Goal: Task Accomplishment & Management: Manage account settings

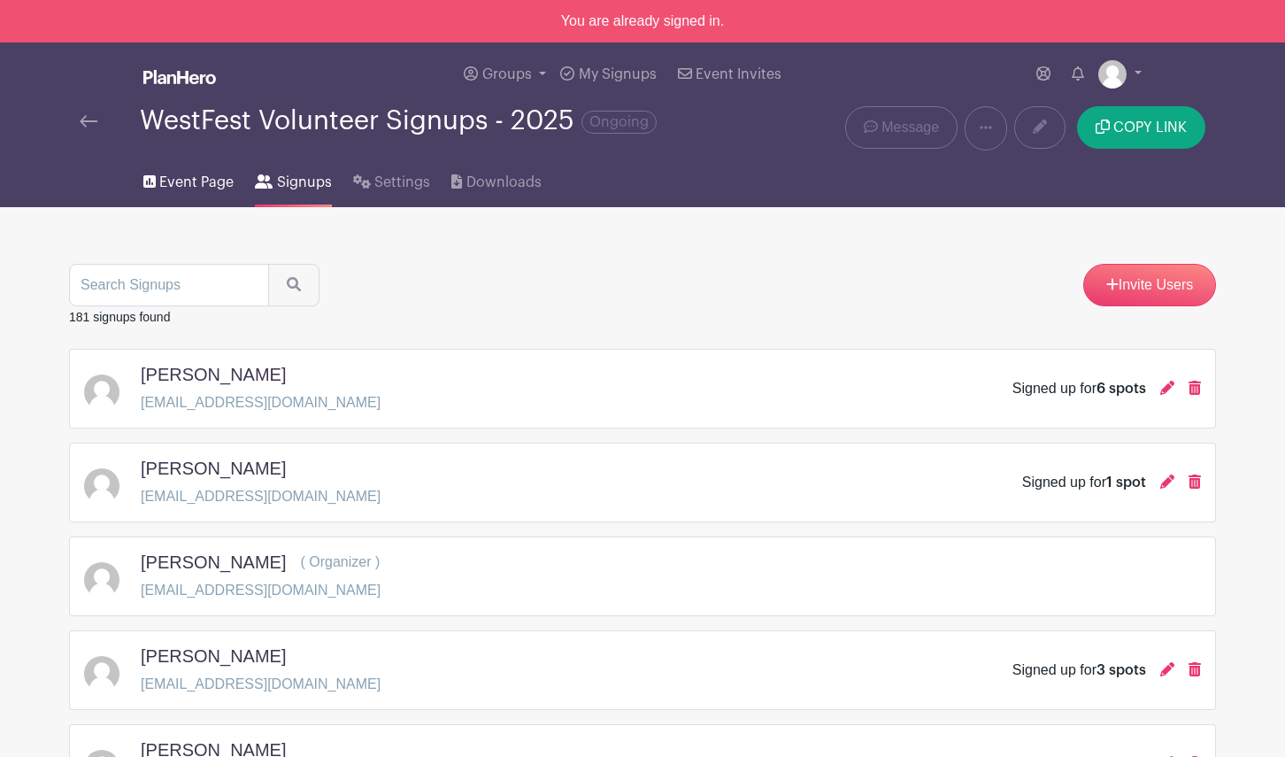
click at [192, 186] on span "Event Page" at bounding box center [196, 182] width 74 height 21
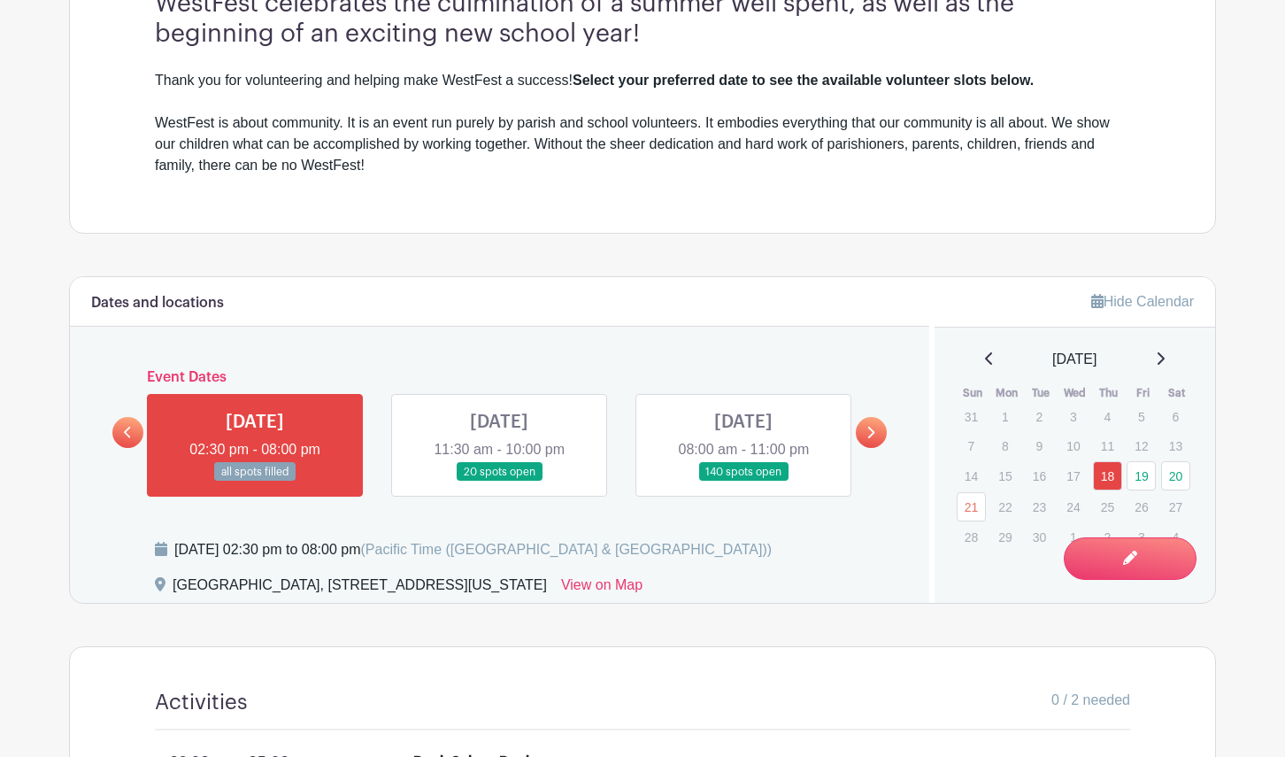
scroll to position [641, 0]
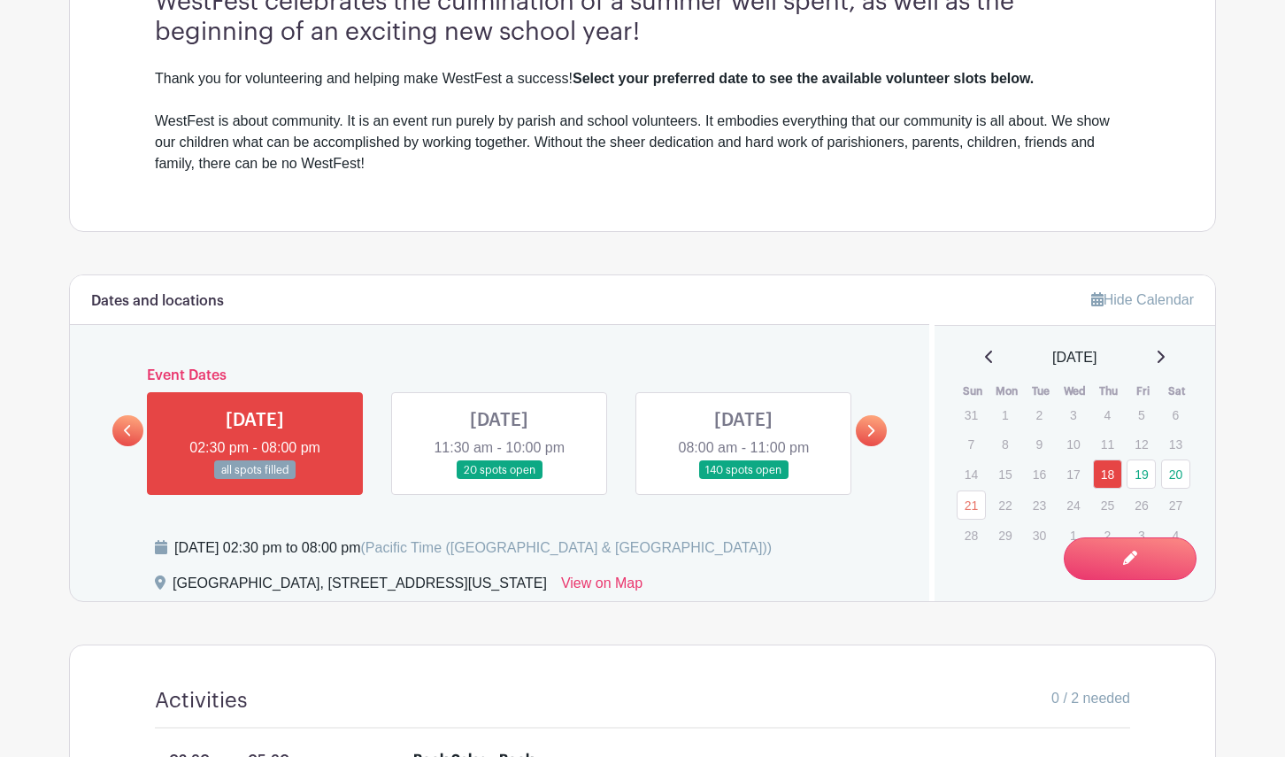
click at [865, 427] on link at bounding box center [871, 430] width 31 height 31
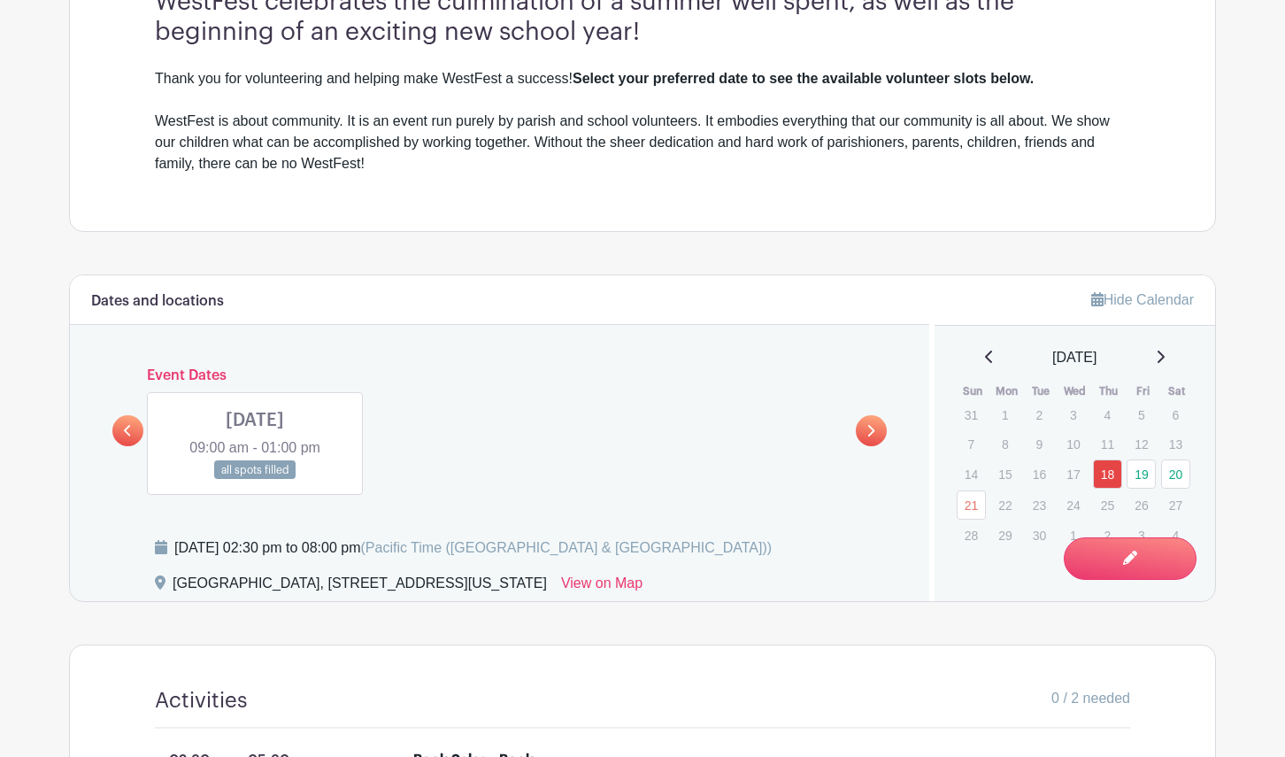
click at [117, 430] on link at bounding box center [127, 430] width 31 height 31
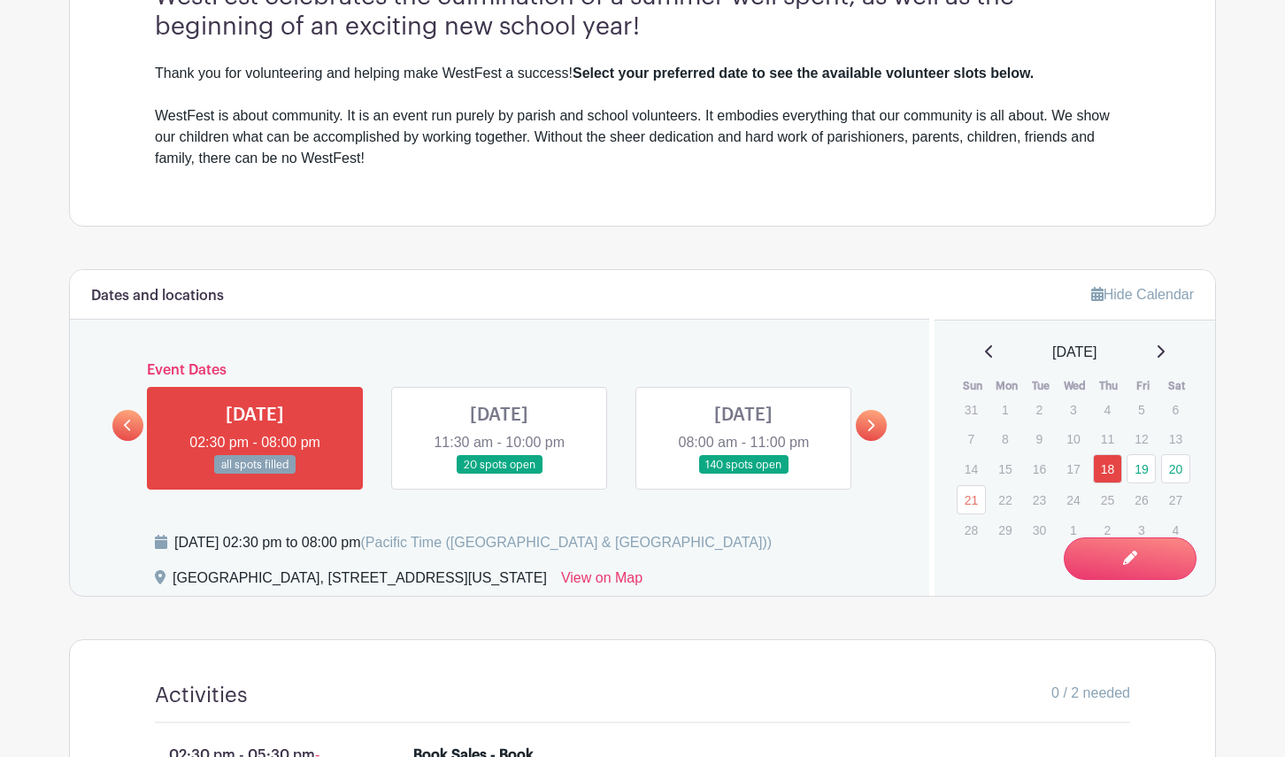
scroll to position [660, 0]
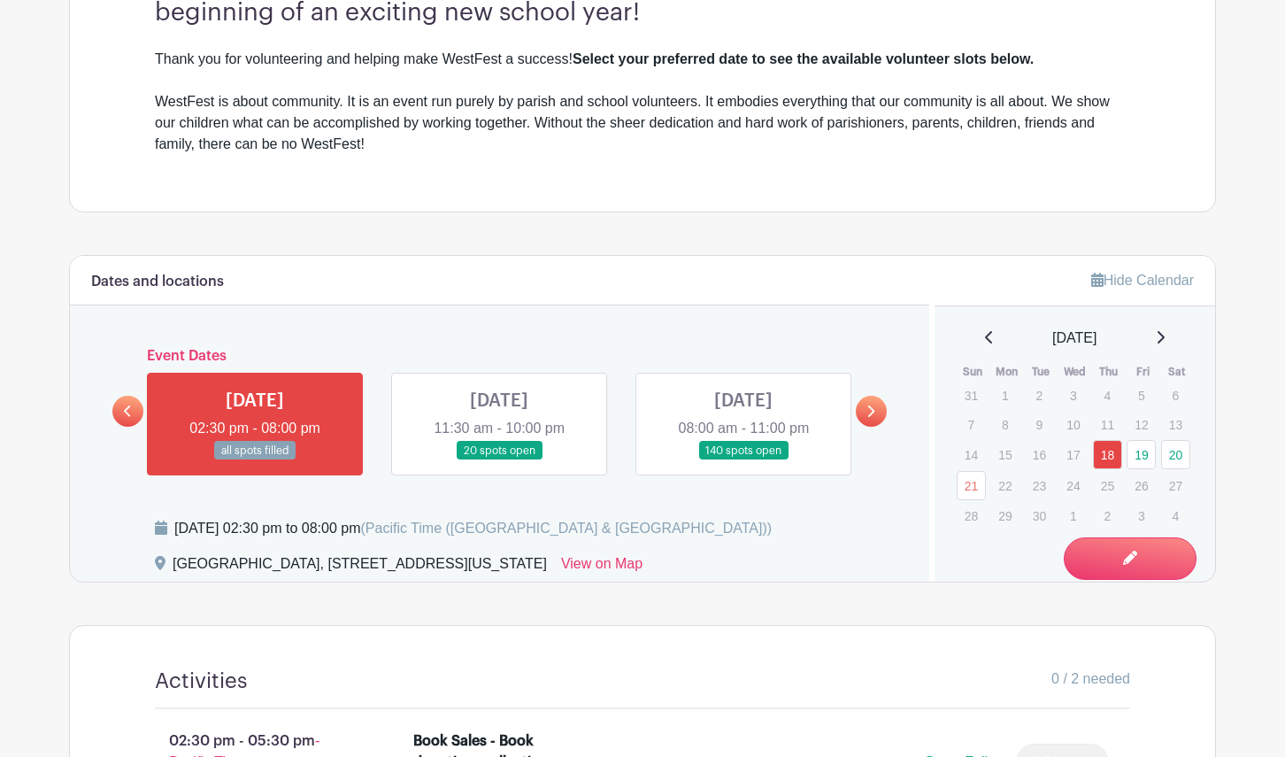
click at [499, 460] on link at bounding box center [499, 460] width 0 height 0
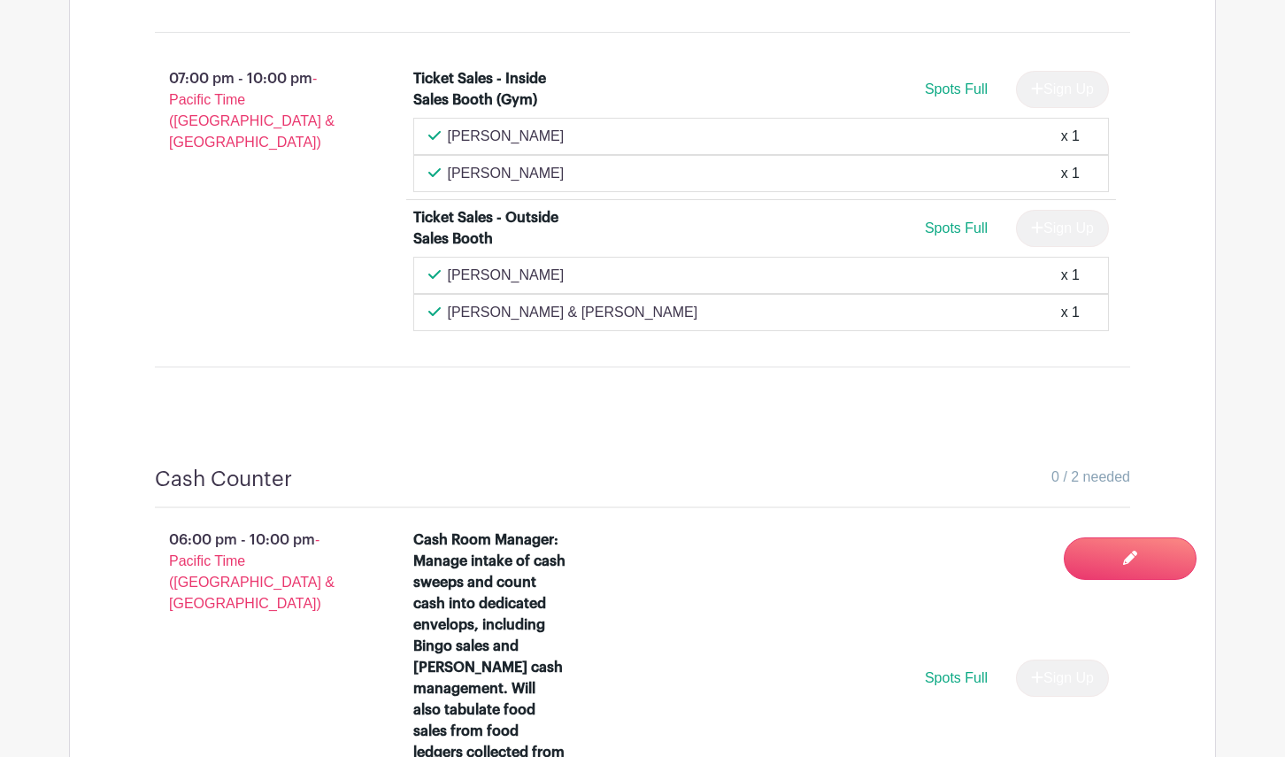
scroll to position [11780, 0]
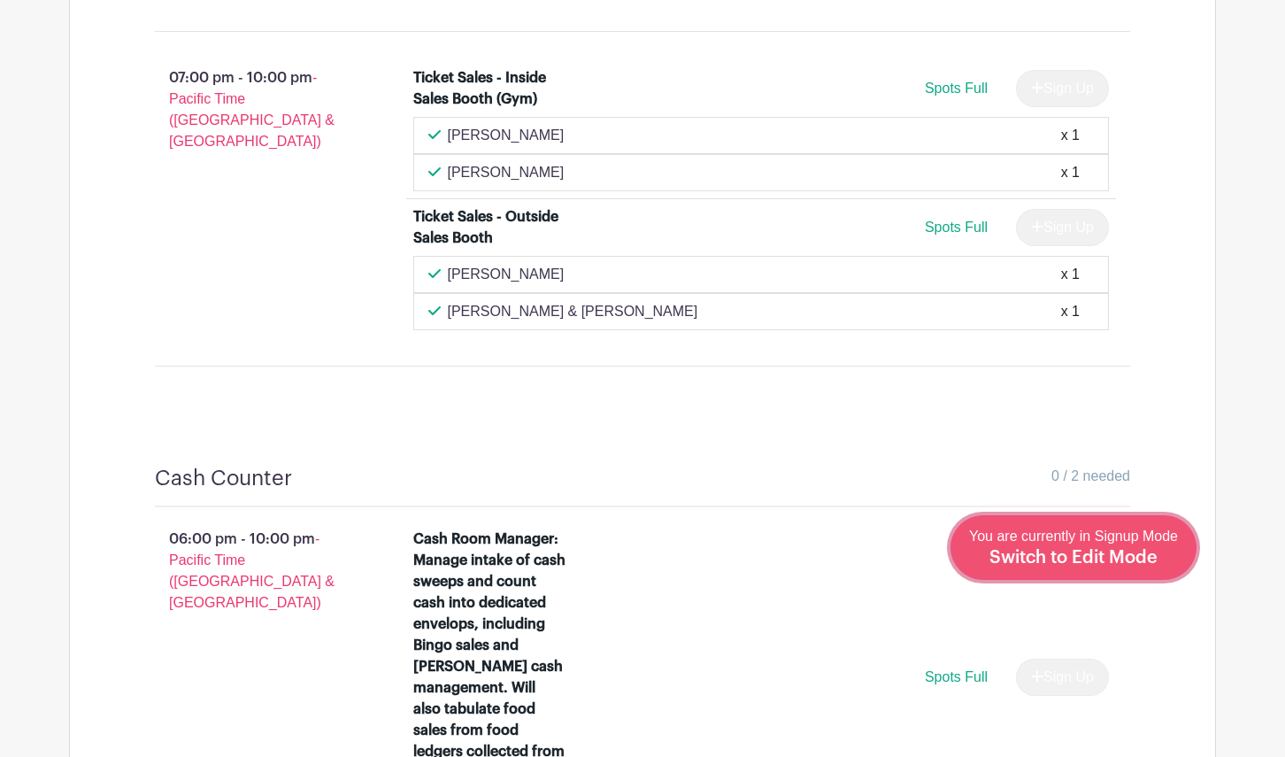
click at [1127, 559] on span "Switch to Edit Mode" at bounding box center [1073, 558] width 168 height 18
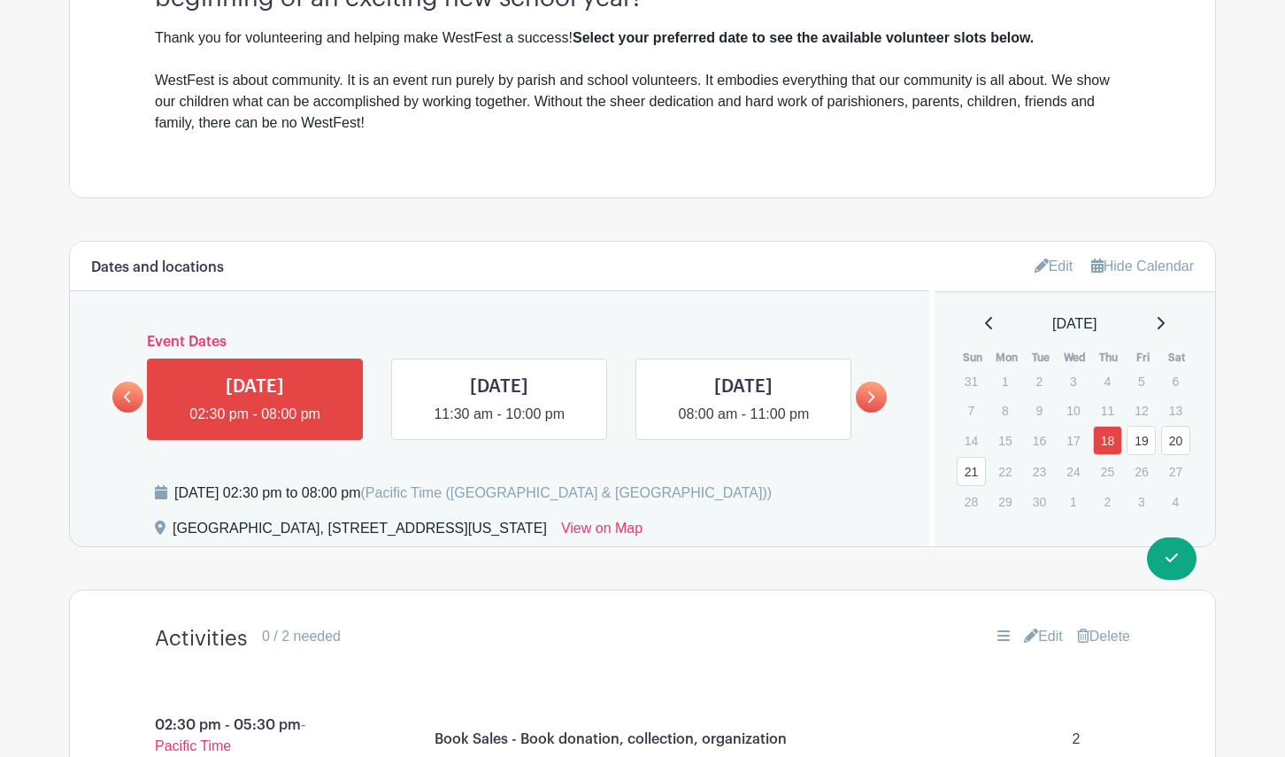
scroll to position [719, 0]
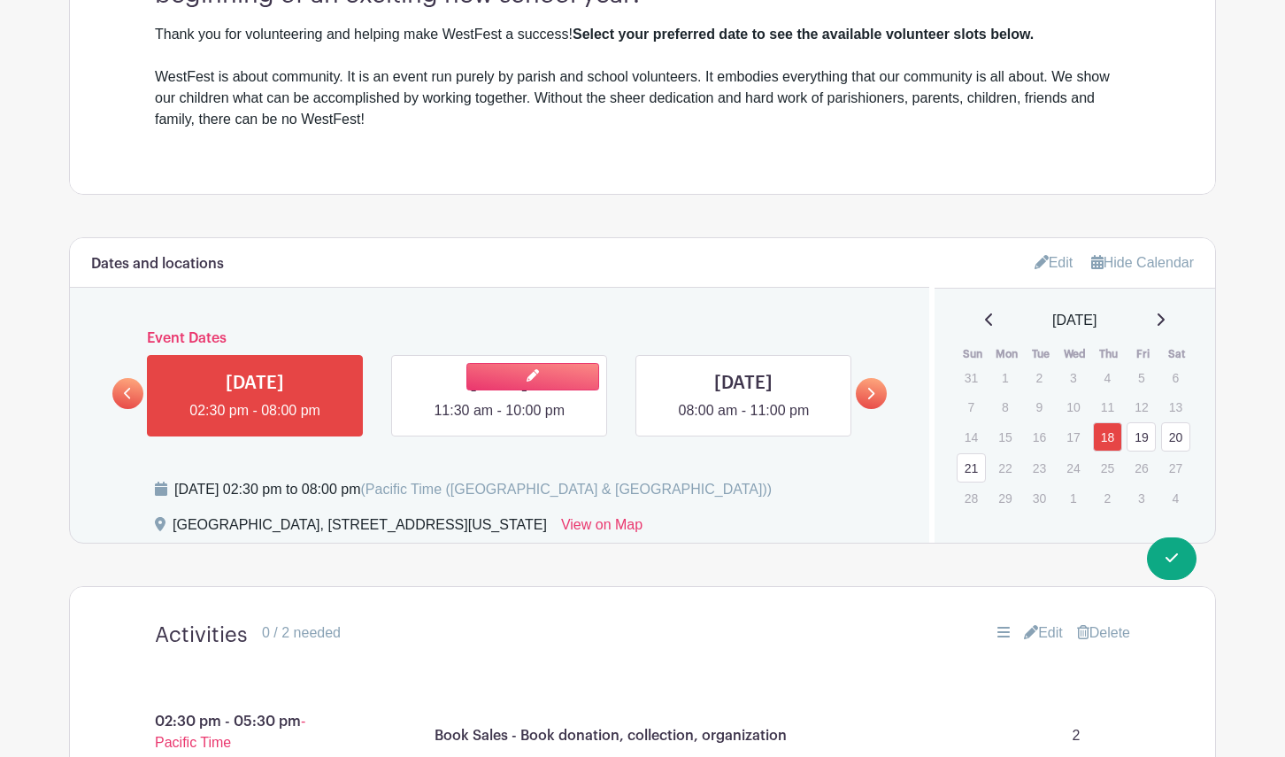
click at [499, 421] on link at bounding box center [499, 421] width 0 height 0
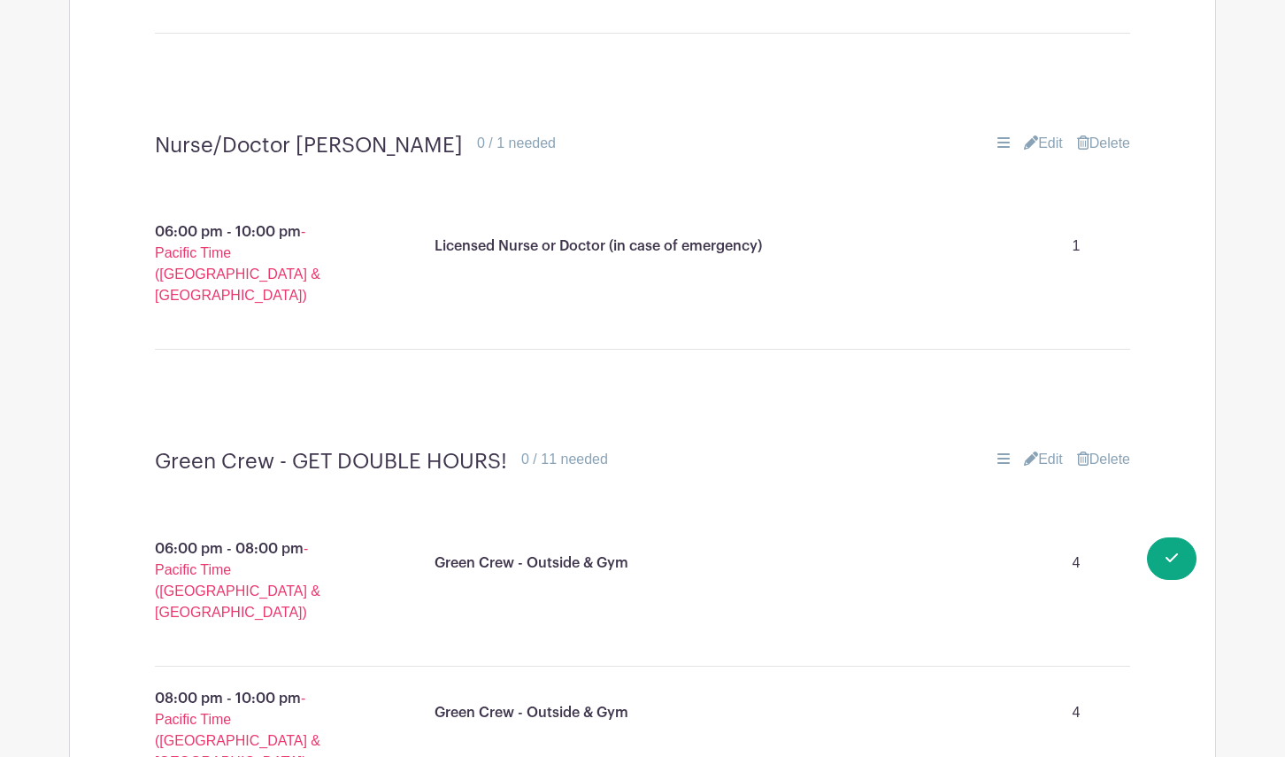
scroll to position [8992, 0]
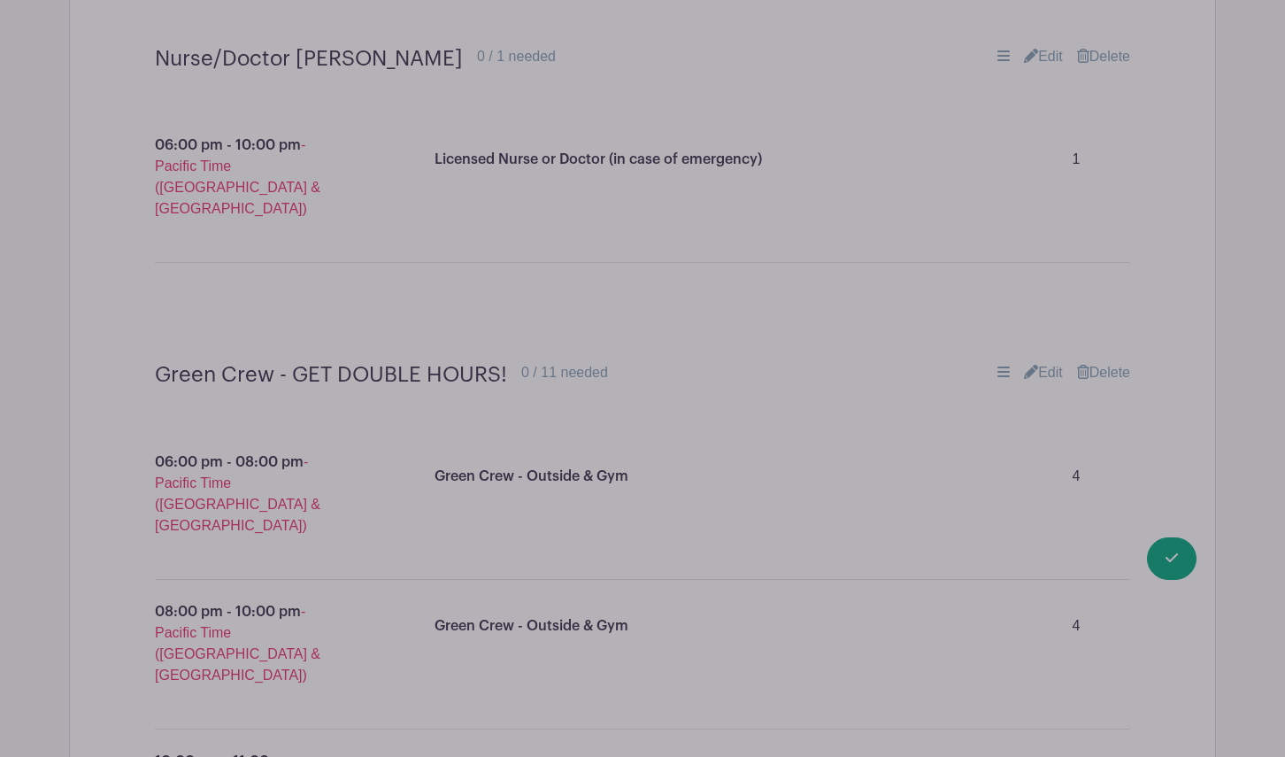
scroll to position [9064, 0]
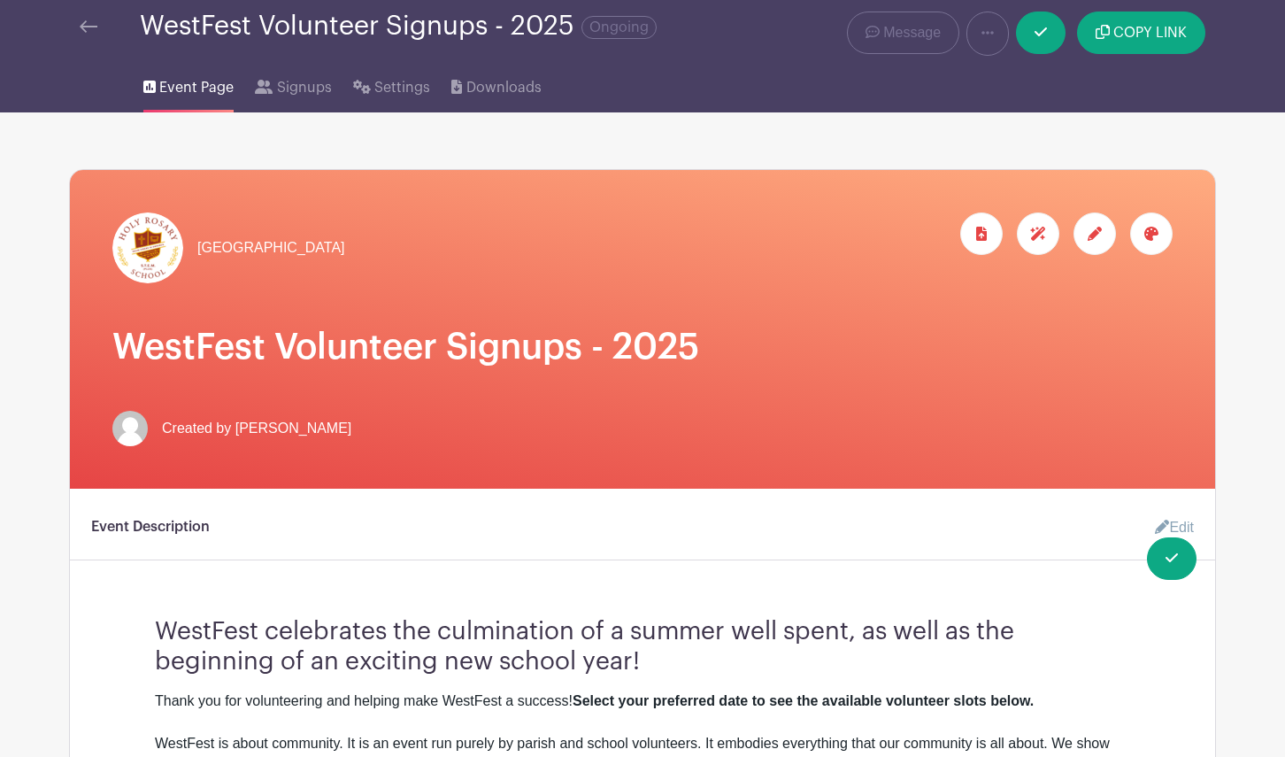
scroll to position [0, 0]
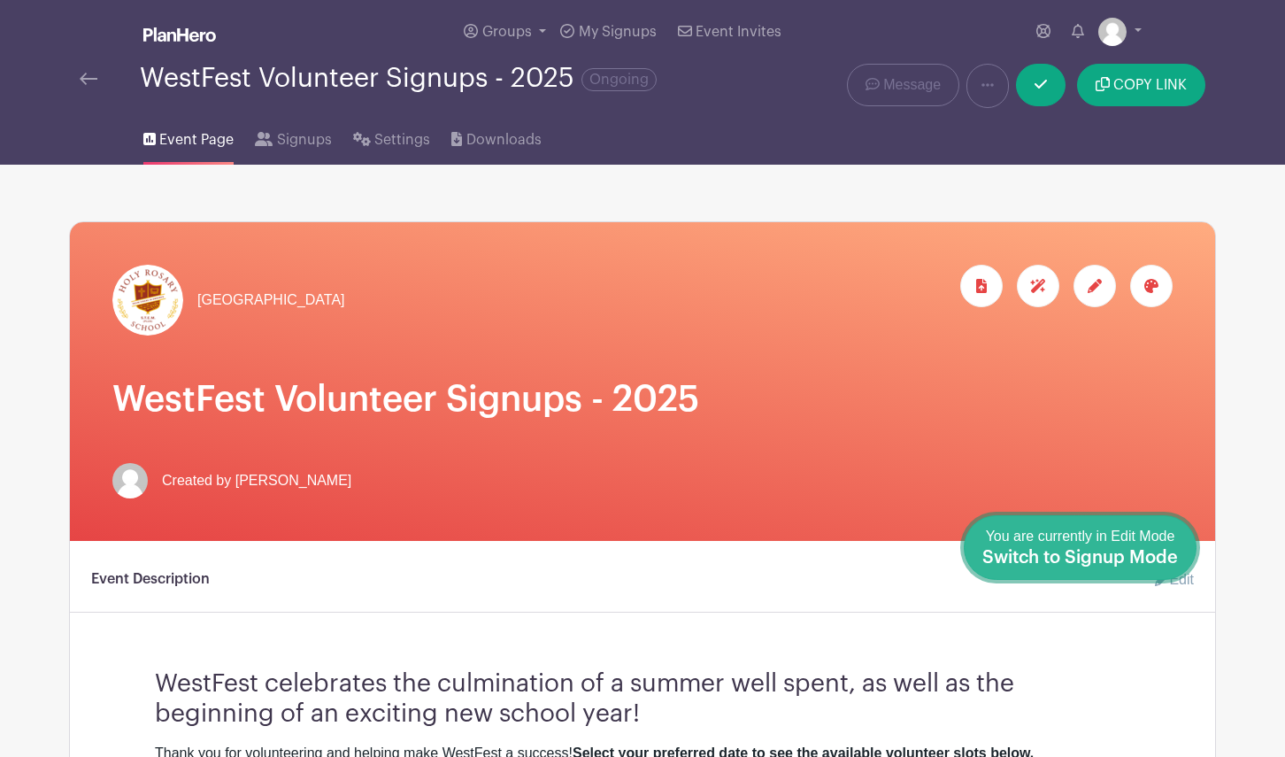
click at [1174, 555] on span "Switch to Signup Mode" at bounding box center [1080, 558] width 196 height 18
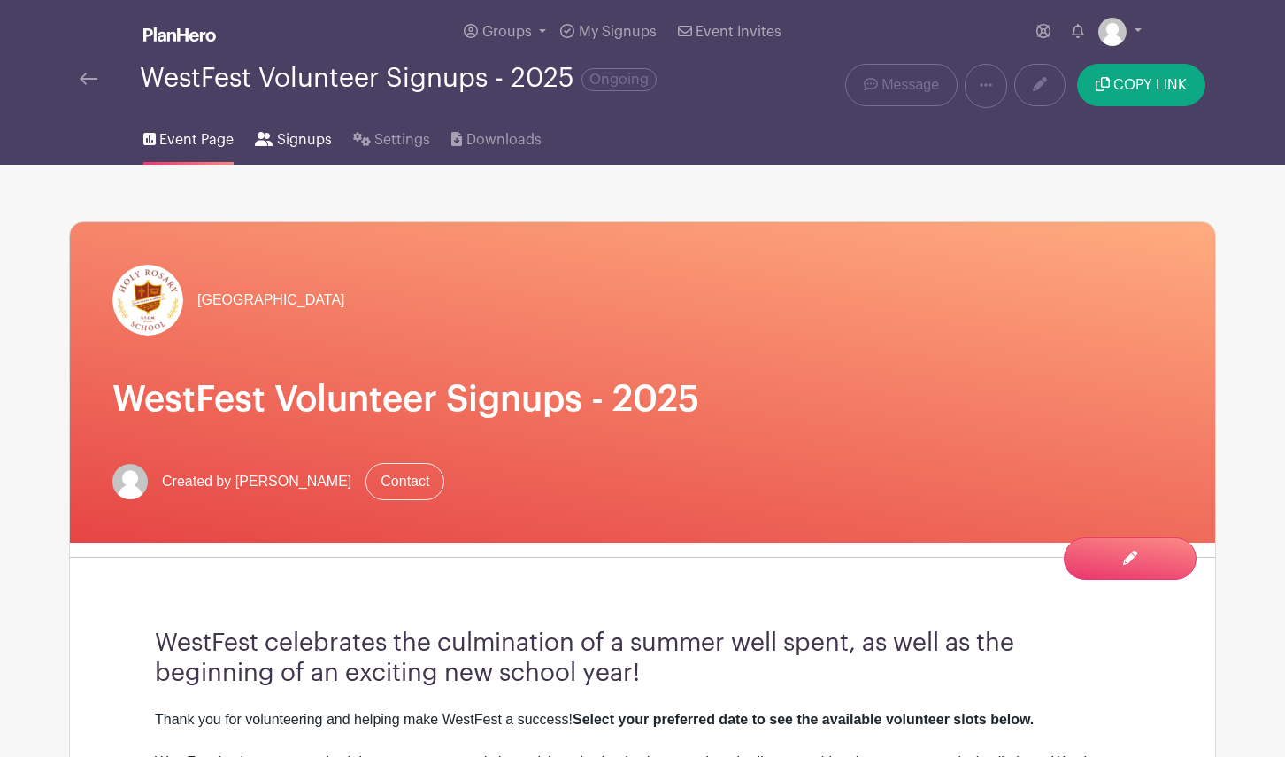
click at [278, 142] on span "Signups" at bounding box center [304, 139] width 55 height 21
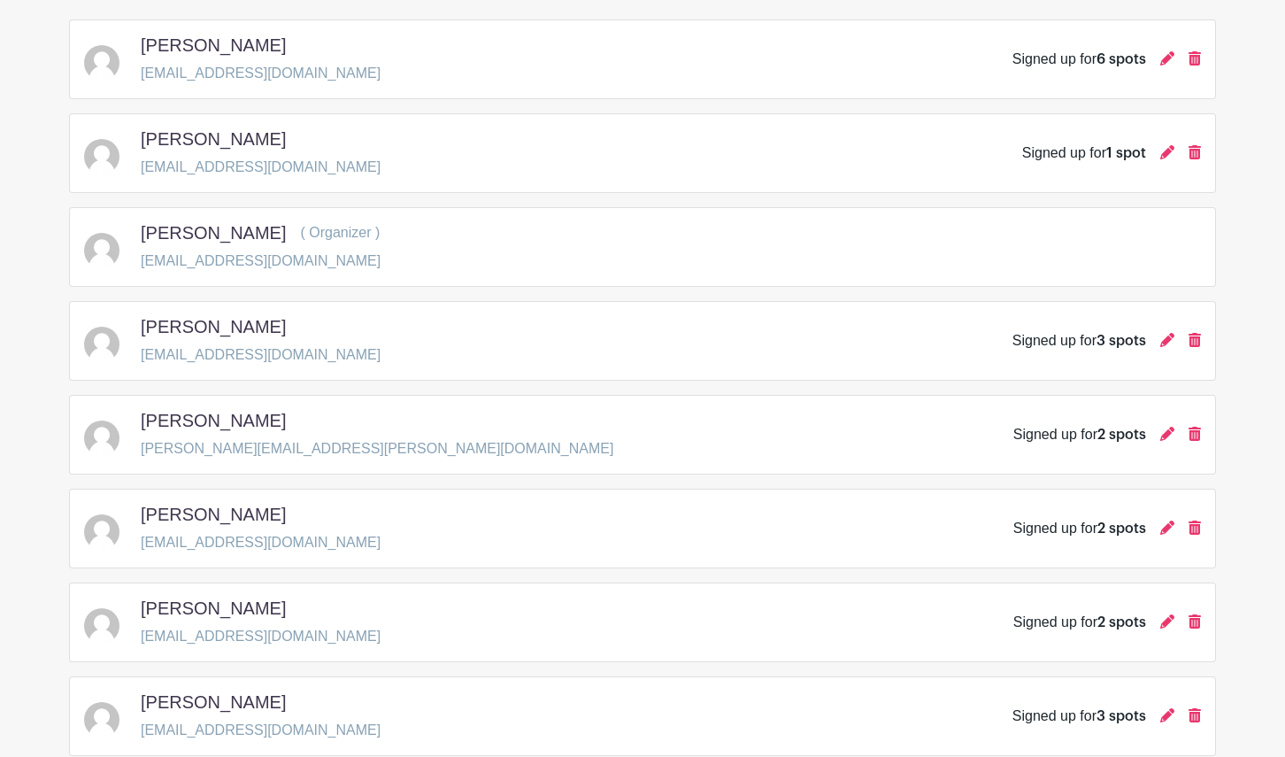
scroll to position [798, 0]
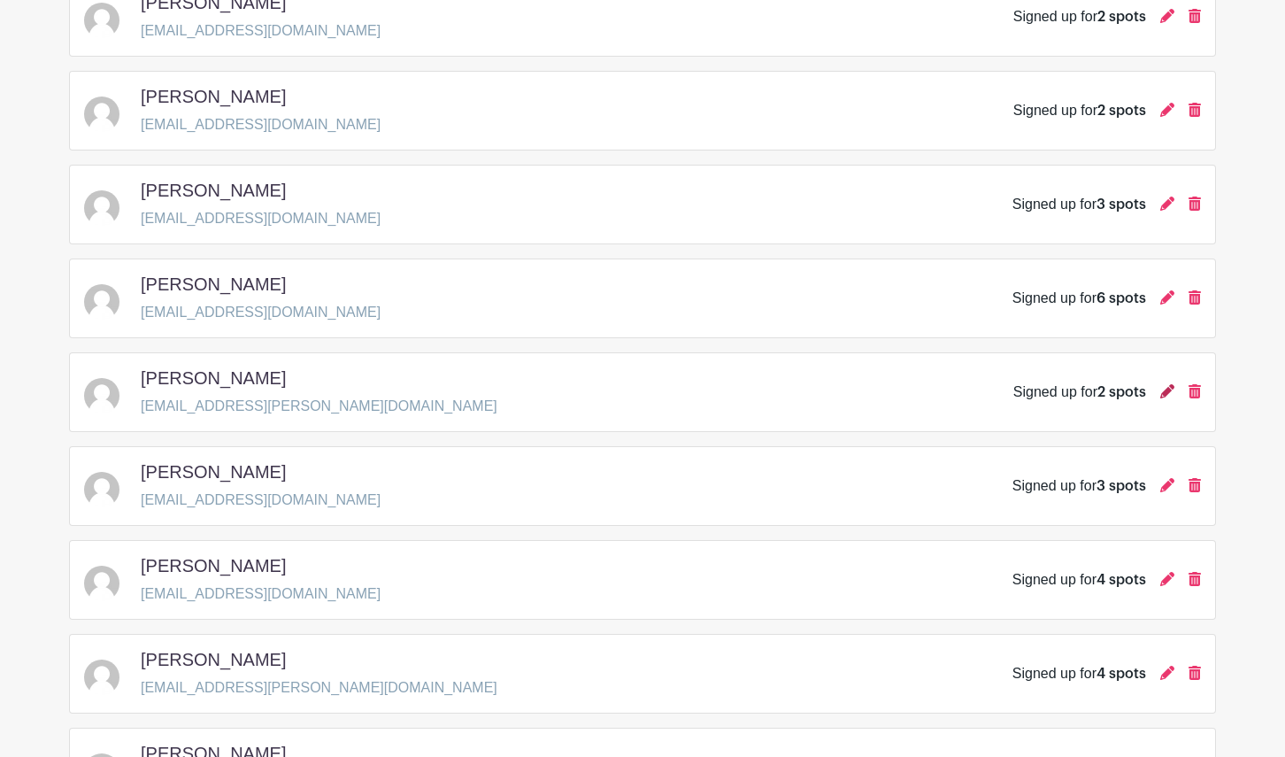
click at [1167, 393] on icon at bounding box center [1167, 391] width 14 height 14
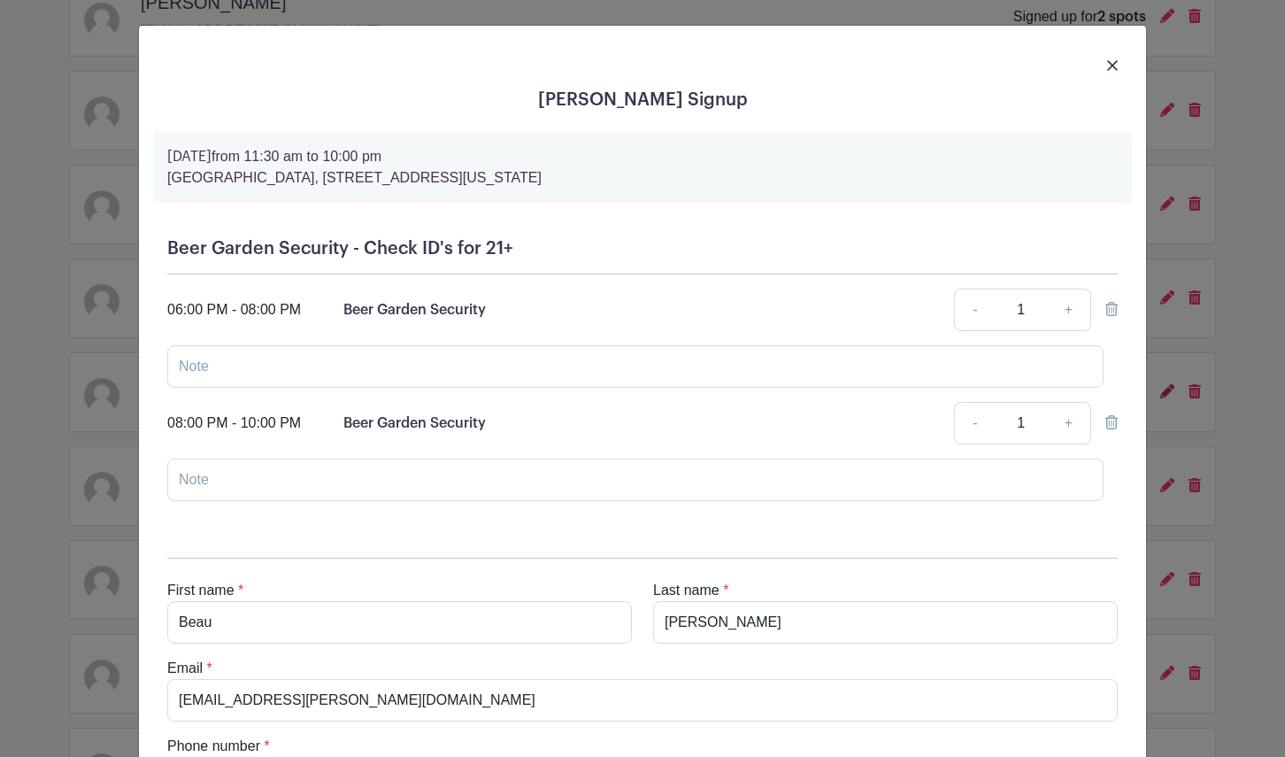
click at [1167, 395] on div "[PERSON_NAME] Signup [DATE] 11:30 am to 10:00 pm [GEOGRAPHIC_DATA], [STREET_ADD…" at bounding box center [642, 378] width 1285 height 757
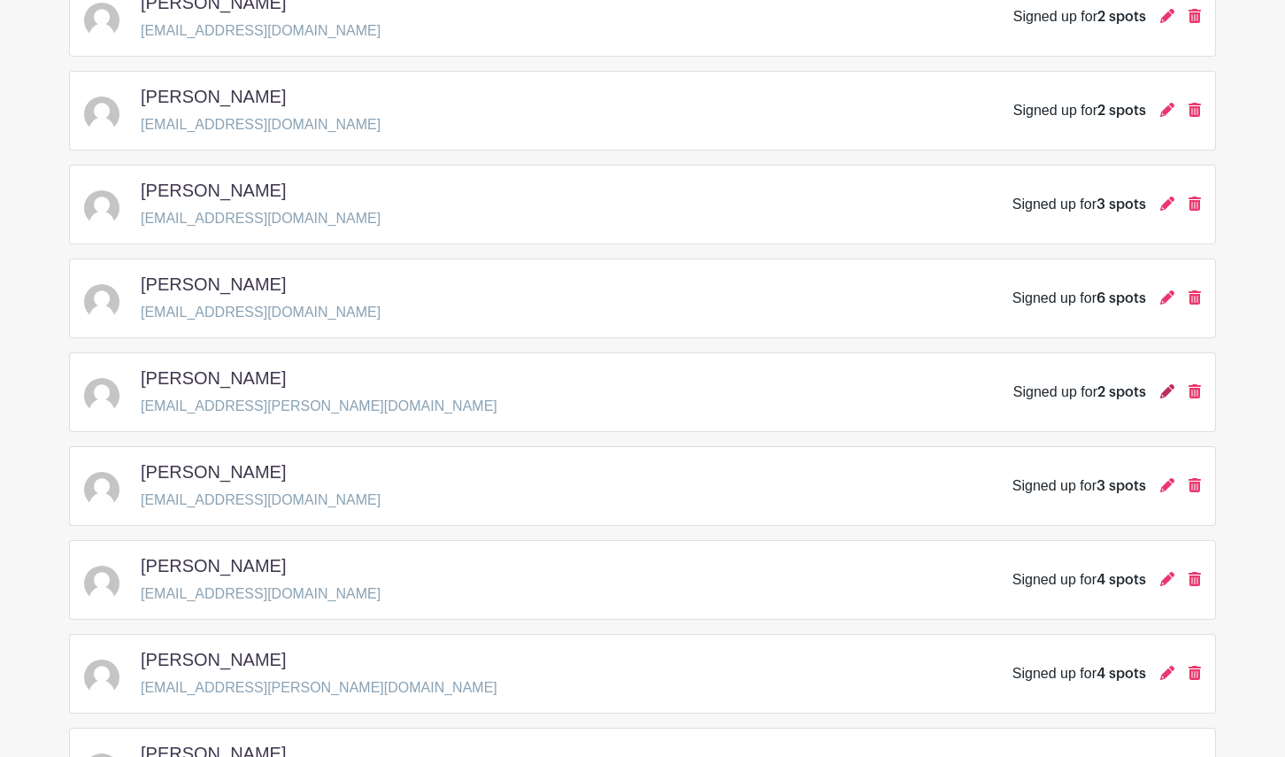
click at [1166, 396] on icon at bounding box center [1167, 391] width 14 height 14
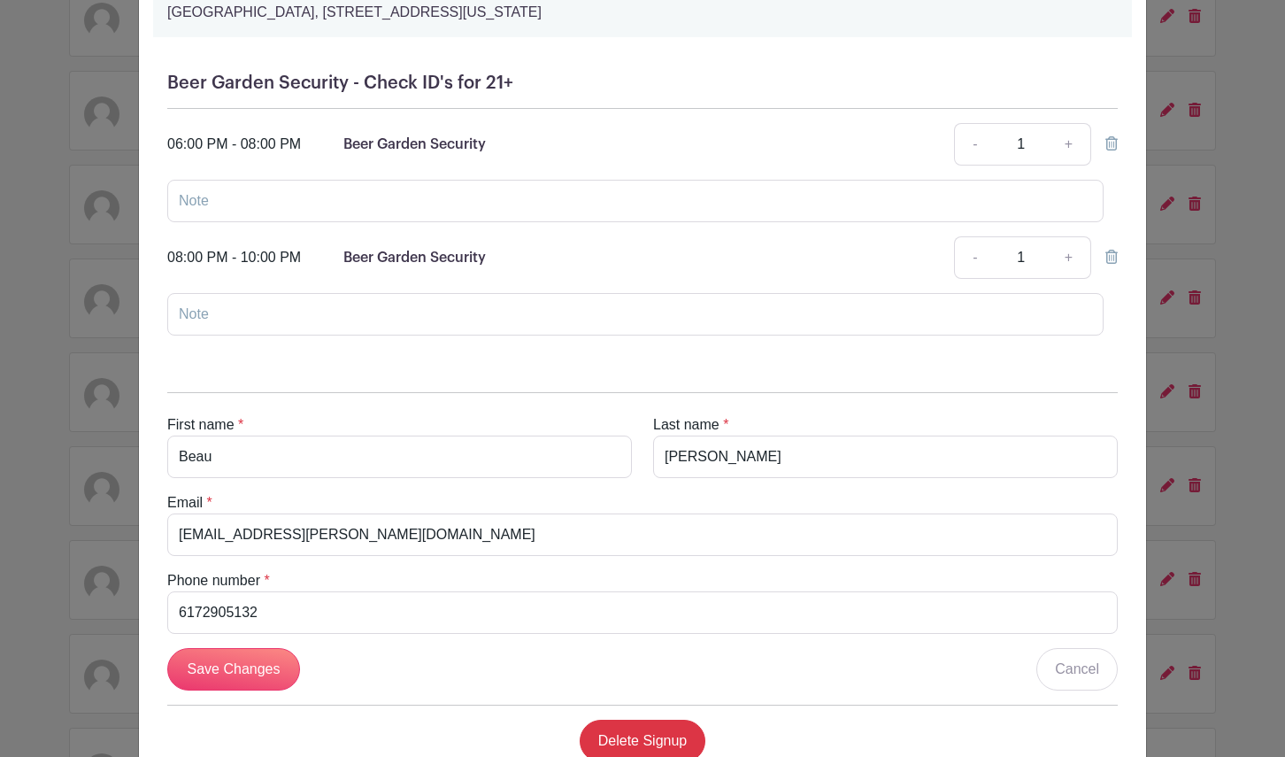
scroll to position [225, 0]
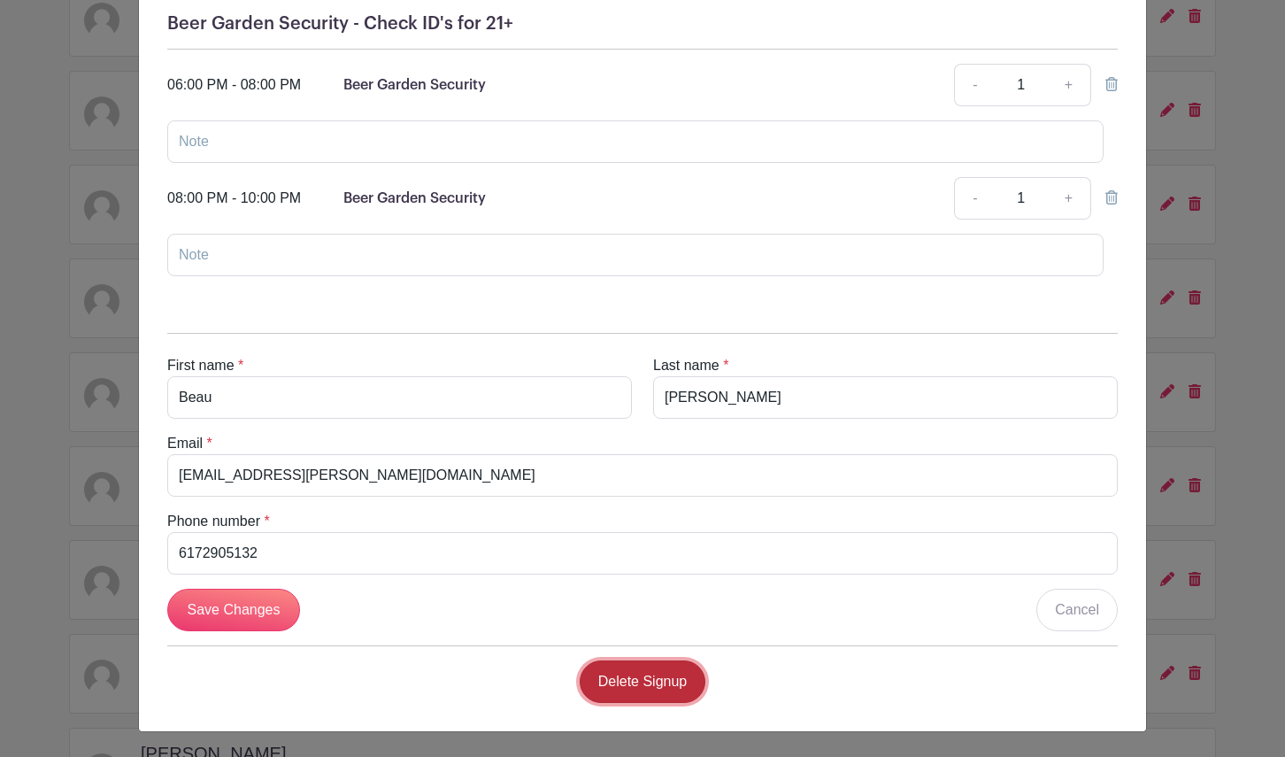
click at [657, 689] on link "Delete Signup" at bounding box center [643, 681] width 127 height 42
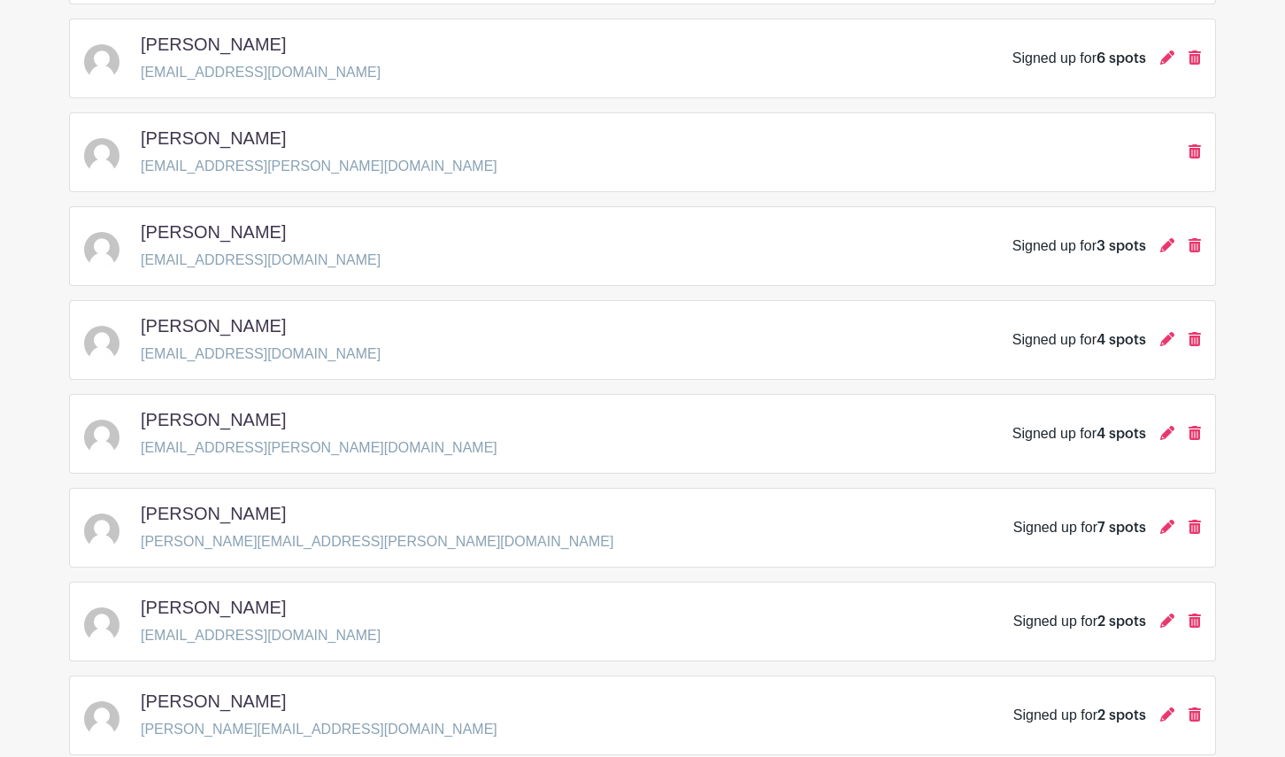
scroll to position [1078, 0]
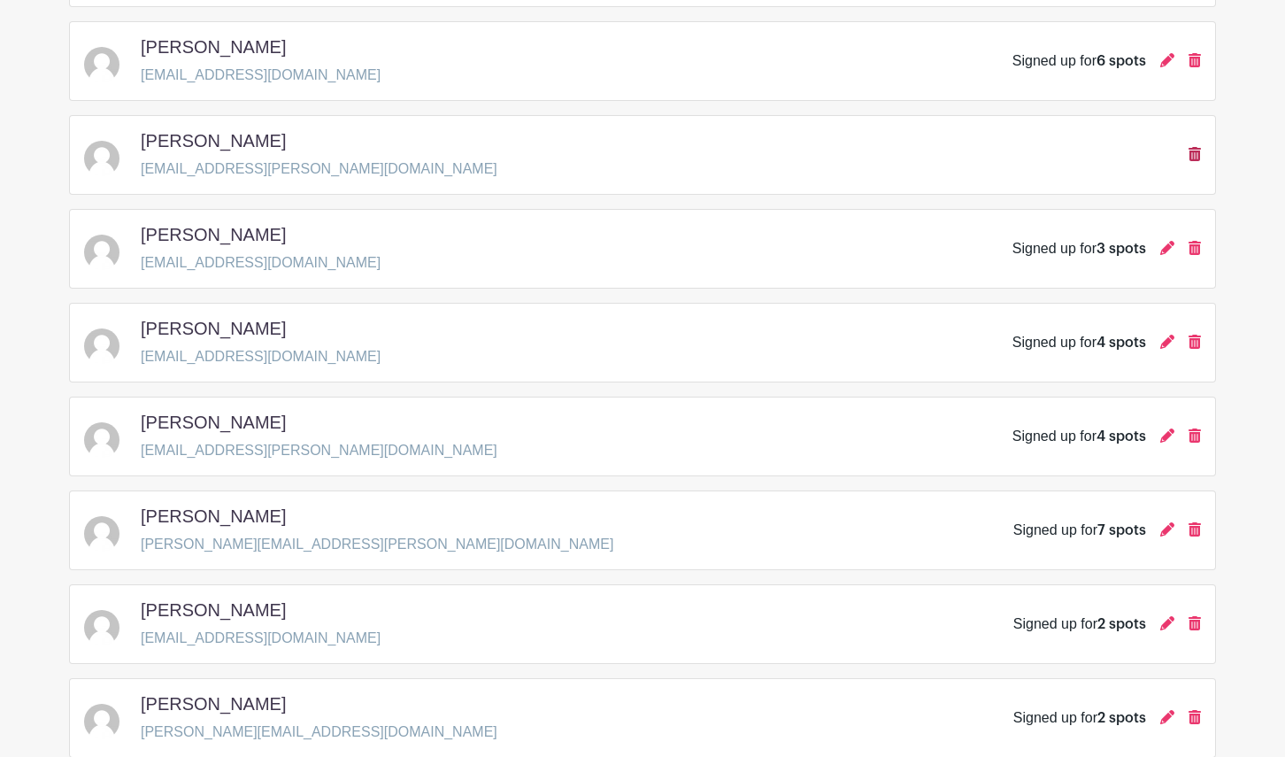
click at [1195, 157] on icon at bounding box center [1194, 154] width 12 height 14
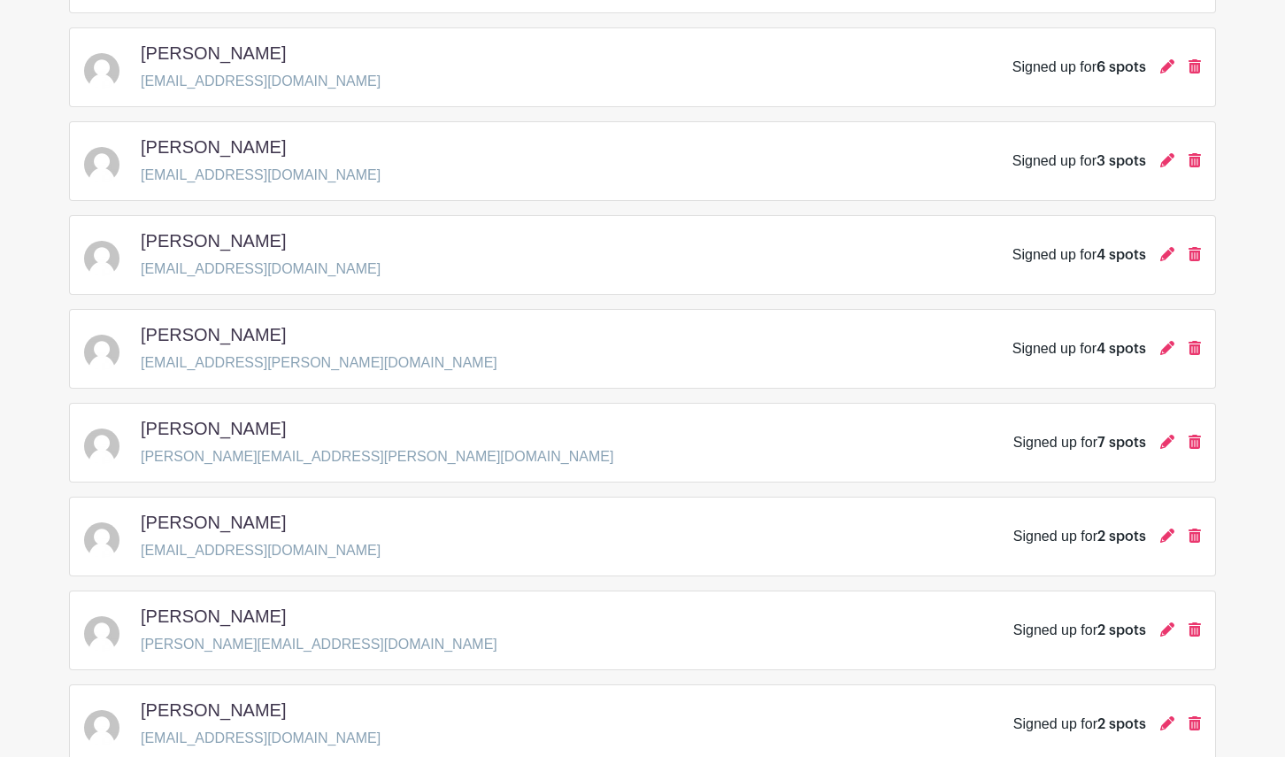
scroll to position [1095, 0]
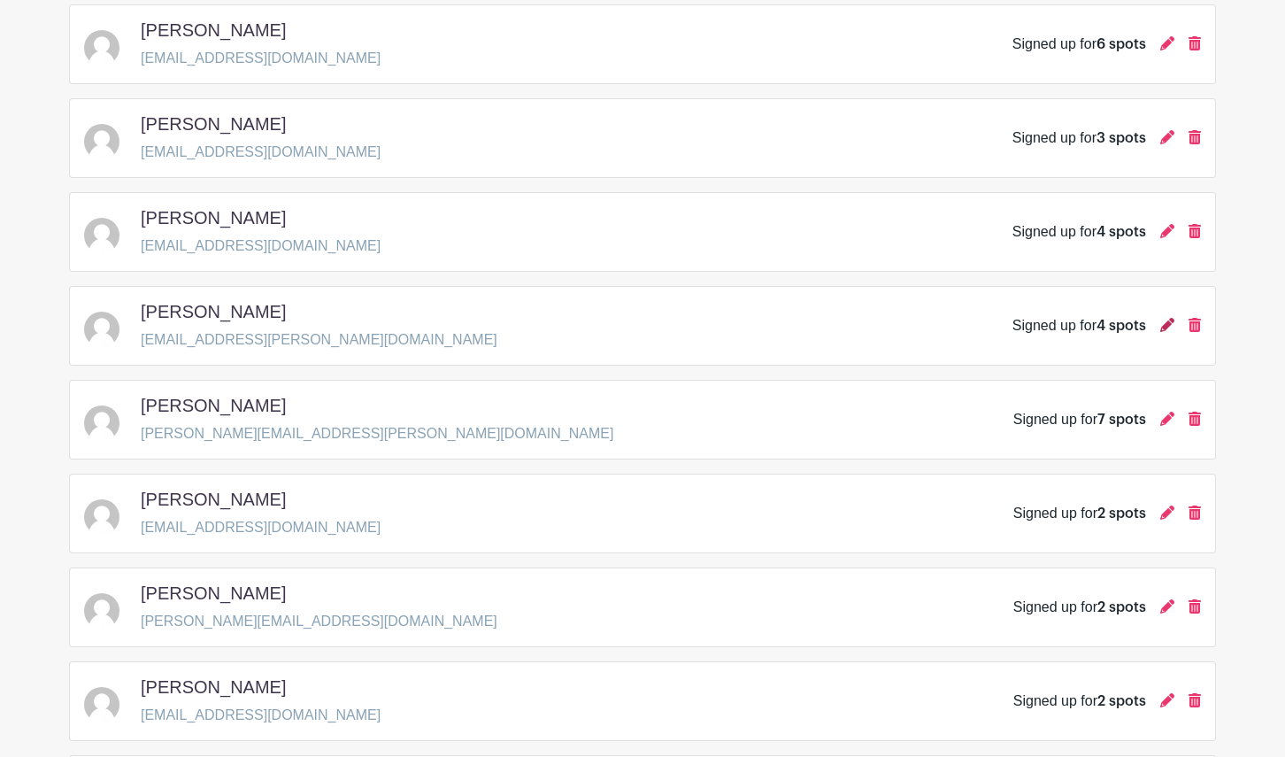
click at [1164, 329] on icon at bounding box center [1167, 325] width 14 height 14
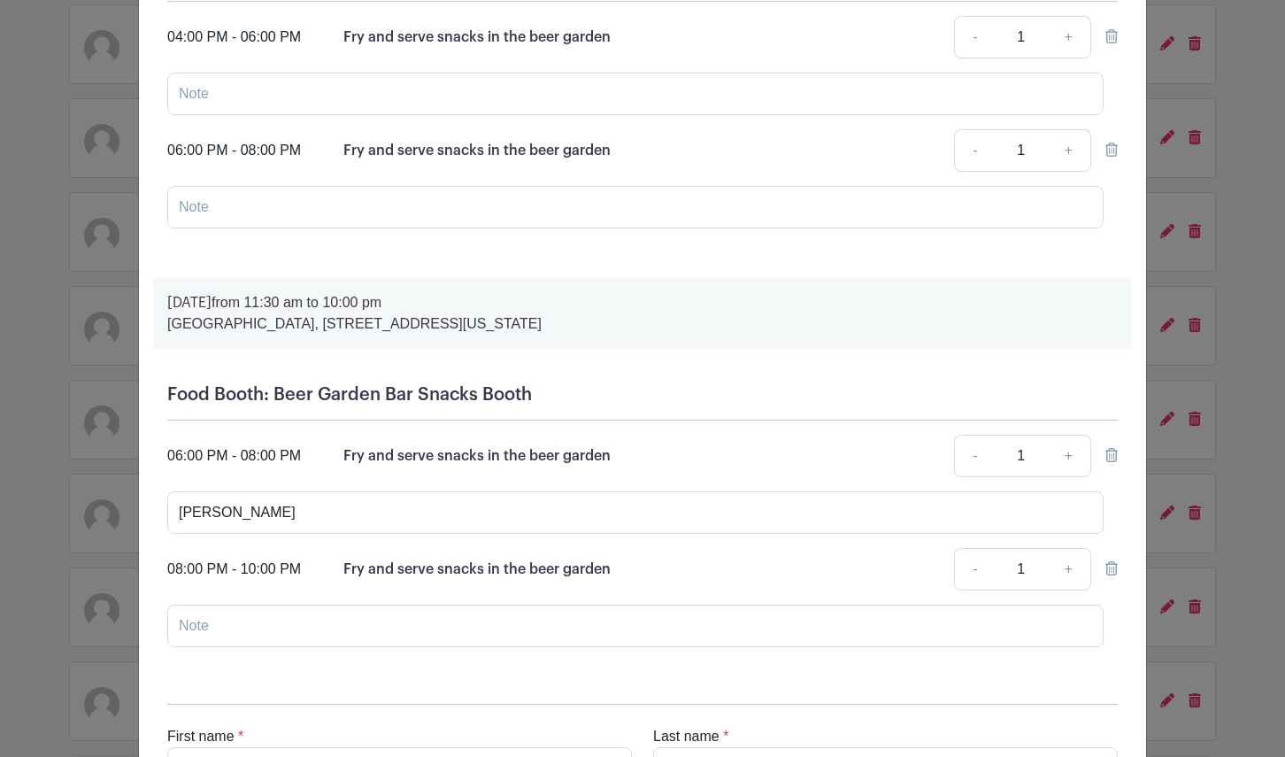
scroll to position [0, 0]
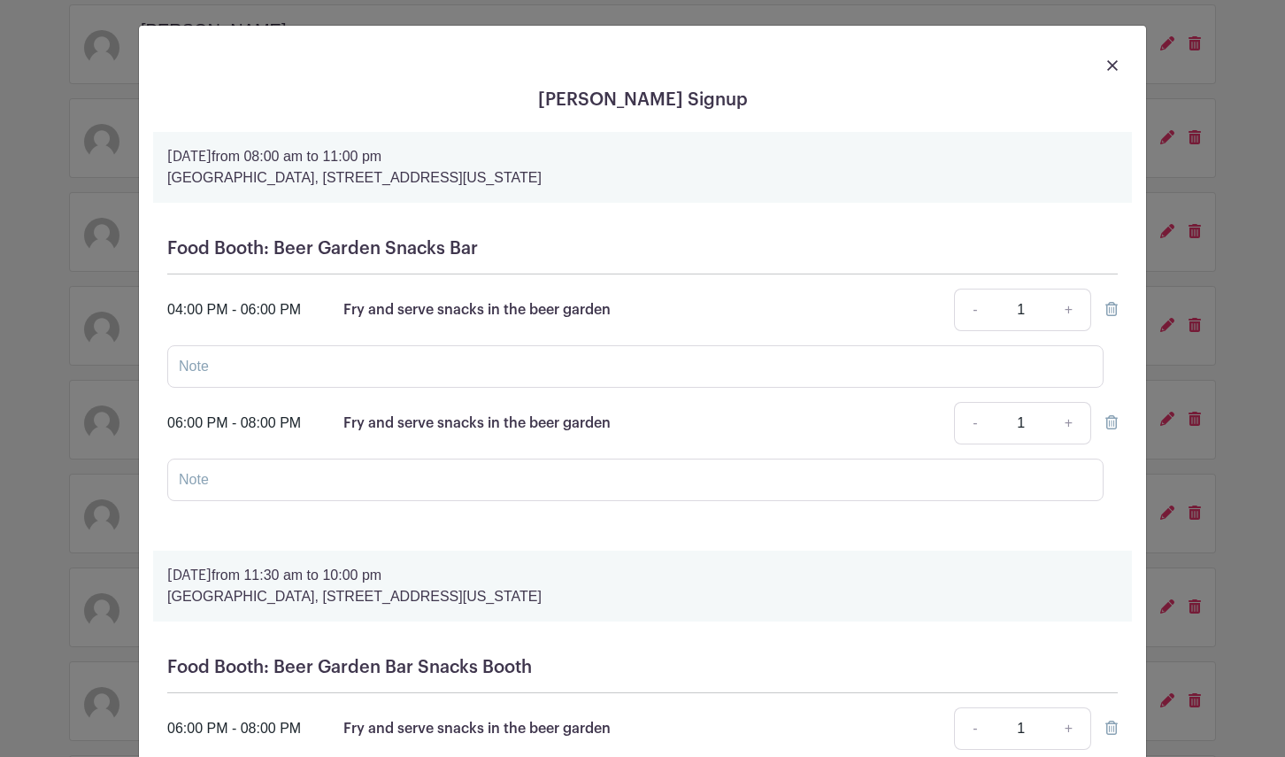
click at [1112, 60] on img at bounding box center [1112, 65] width 11 height 11
